Goal: Task Accomplishment & Management: Manage account settings

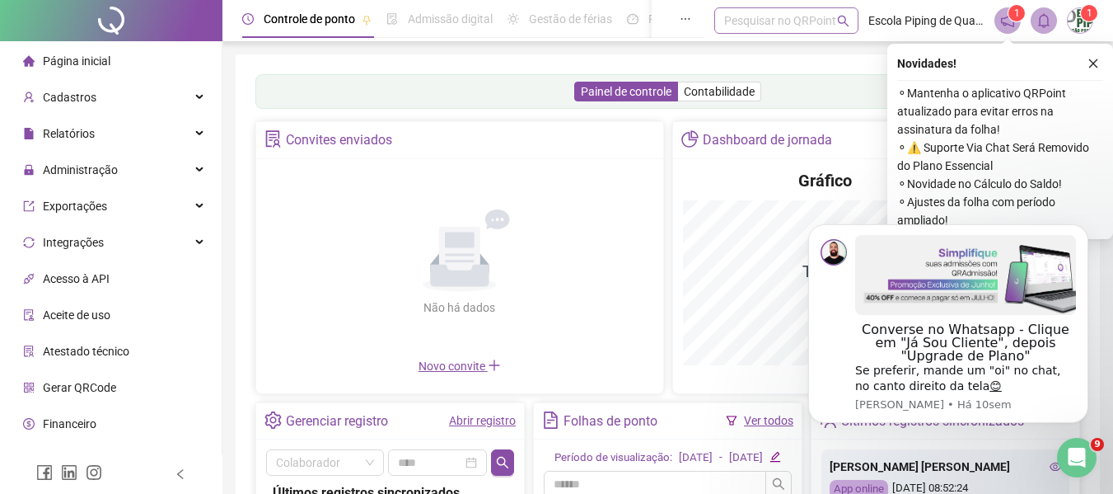
click at [750, 9] on div "Pesquisar no QRPoint" at bounding box center [787, 20] width 144 height 26
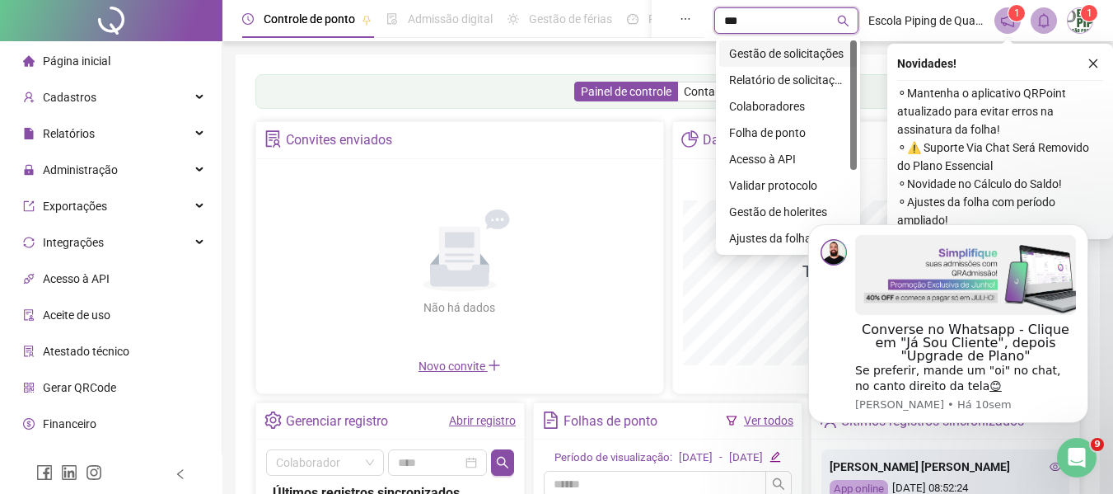
type input "****"
click at [821, 59] on div "Gestão de solicitações" at bounding box center [788, 54] width 118 height 18
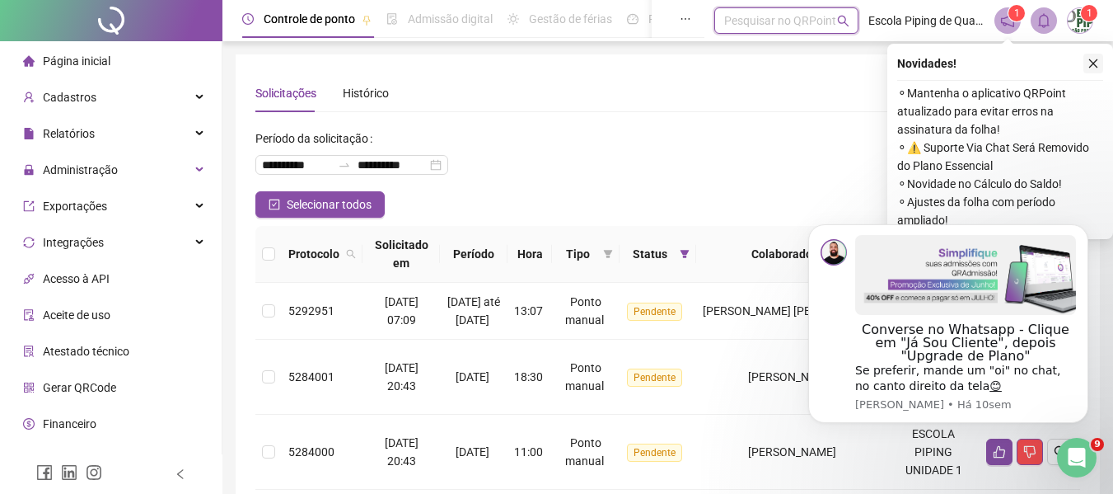
click at [1092, 67] on icon "close" at bounding box center [1094, 64] width 12 height 12
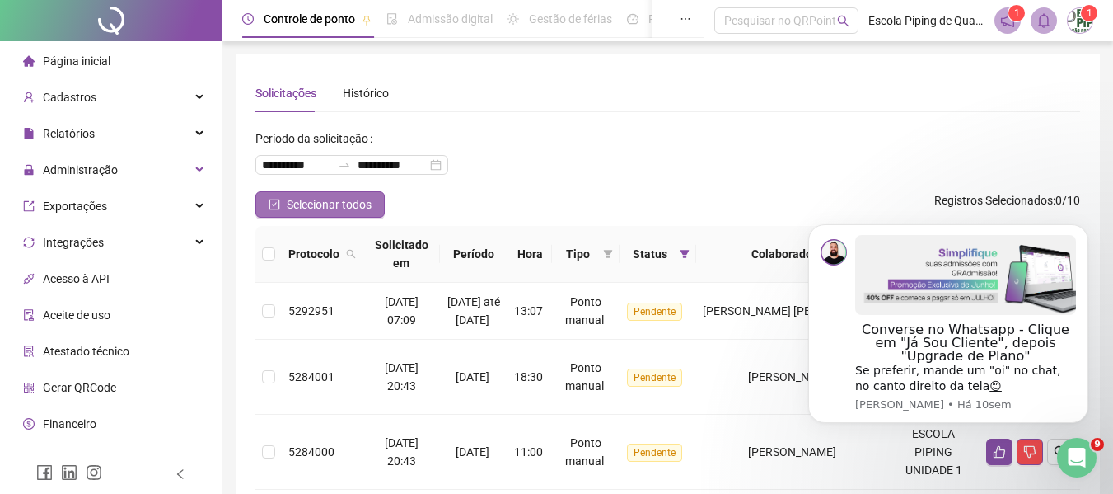
click at [284, 211] on button "Selecionar todos" at bounding box center [319, 204] width 129 height 26
click at [306, 199] on span "Selecionar todos" at bounding box center [329, 204] width 85 height 18
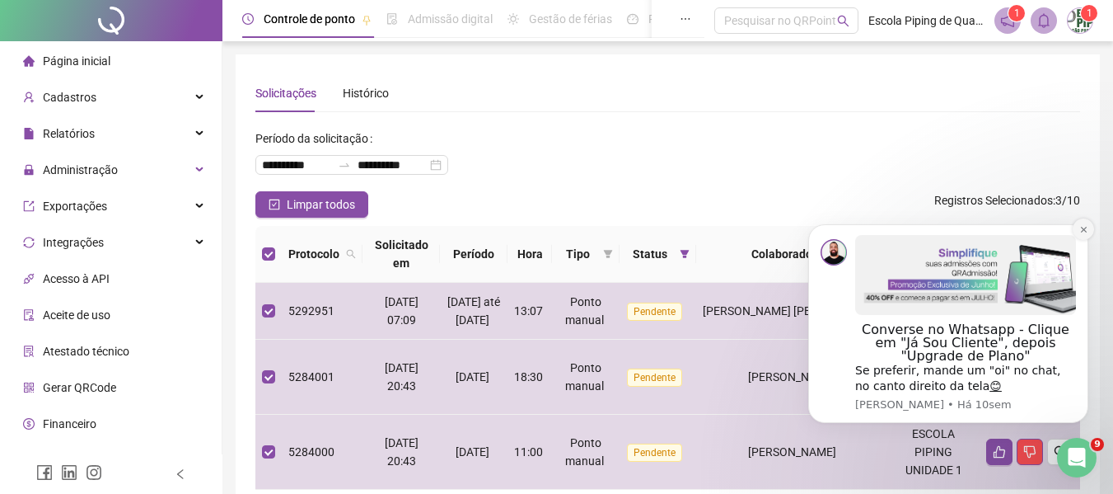
click at [1088, 233] on icon "Dismiss notification" at bounding box center [1084, 229] width 9 height 9
click at [1089, 222] on button "Dismiss notification" at bounding box center [1083, 228] width 21 height 21
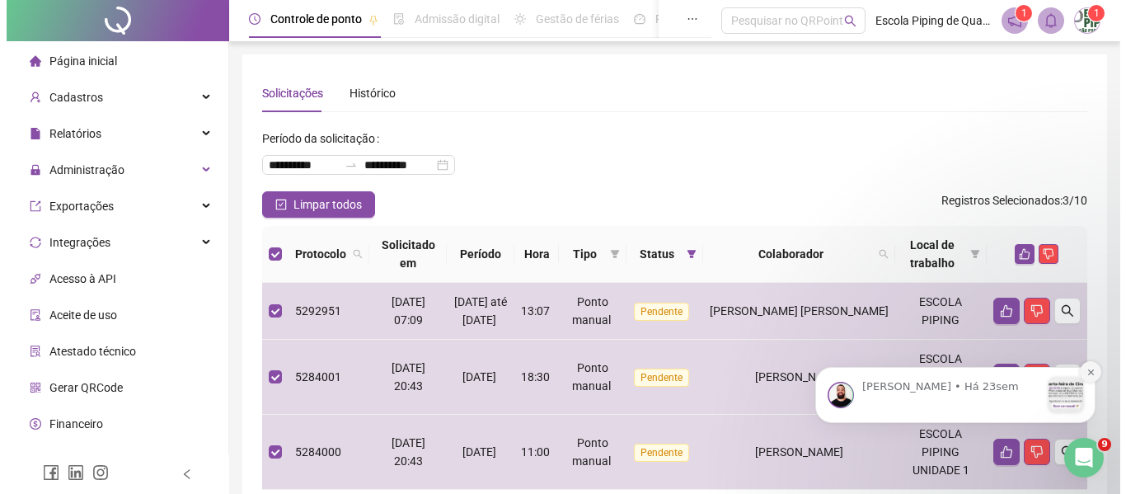
scroll to position [151, 0]
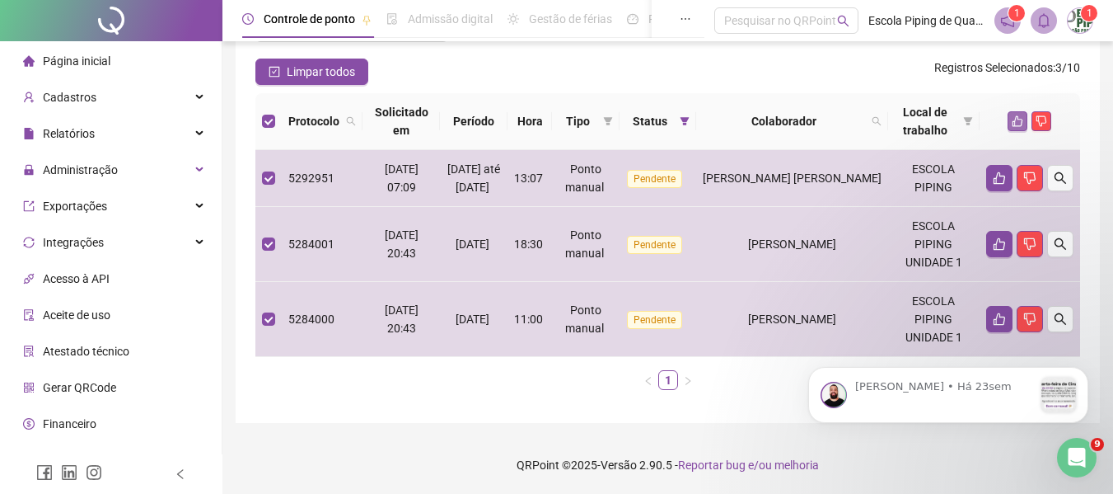
click at [1019, 115] on icon "like" at bounding box center [1018, 121] width 12 height 12
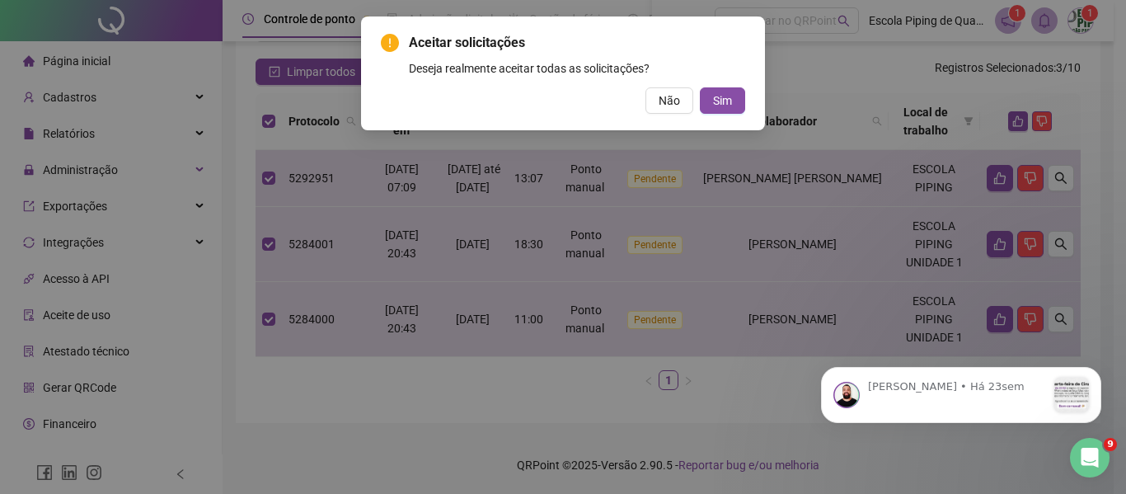
click at [710, 86] on div "Aceitar solicitações Deseja realmente aceitar todas as solicitações? Não Sim" at bounding box center [563, 73] width 364 height 81
click at [742, 120] on div "Aceitar solicitações Deseja realmente aceitar todas as solicitações? Não Sim" at bounding box center [563, 73] width 404 height 114
click at [724, 101] on span "Sim" at bounding box center [722, 100] width 19 height 18
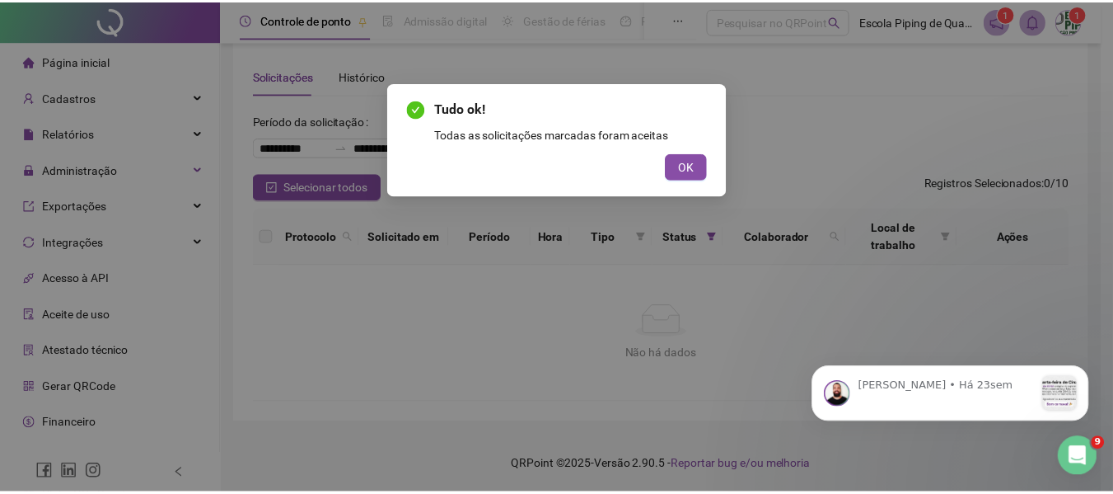
scroll to position [17, 0]
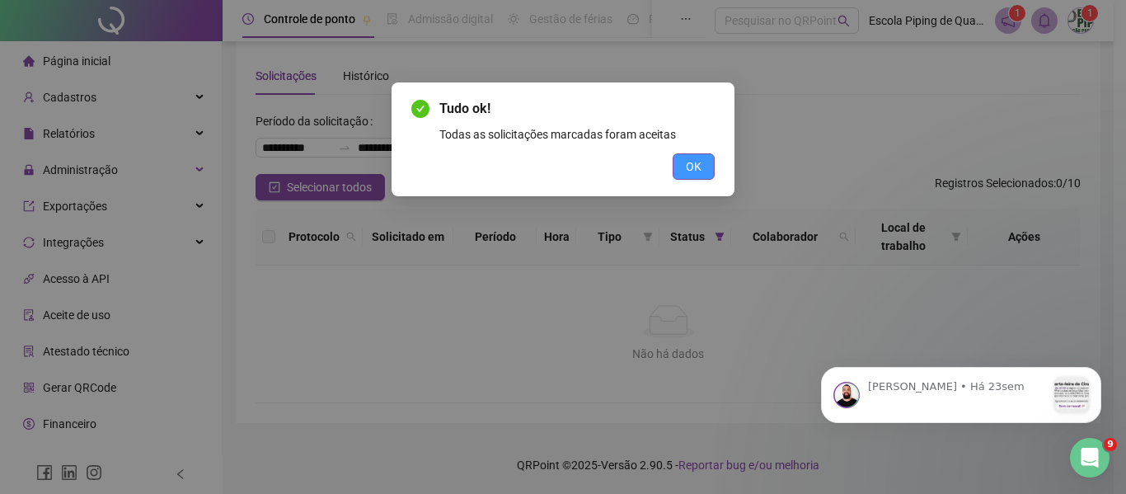
click at [683, 169] on button "OK" at bounding box center [694, 166] width 42 height 26
